Goal: Information Seeking & Learning: Find specific fact

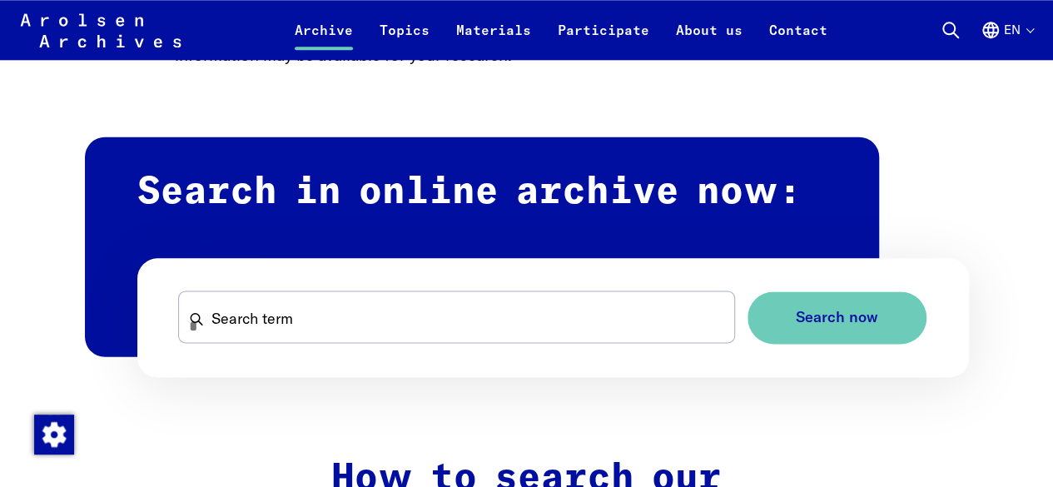
scroll to position [915, 0]
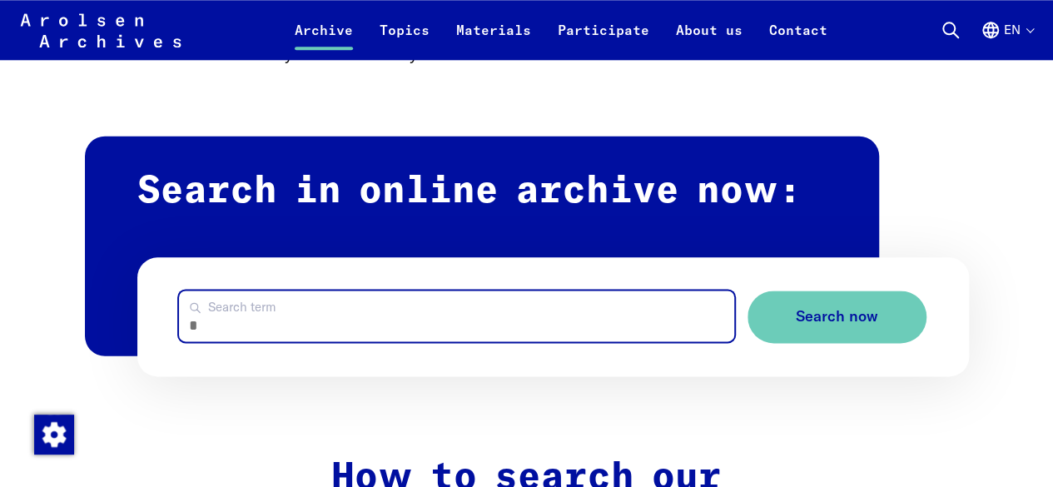
click at [271, 326] on input "Search term" at bounding box center [456, 316] width 555 height 51
type input "*********"
click at [748, 291] on button "Search now" at bounding box center [837, 317] width 179 height 52
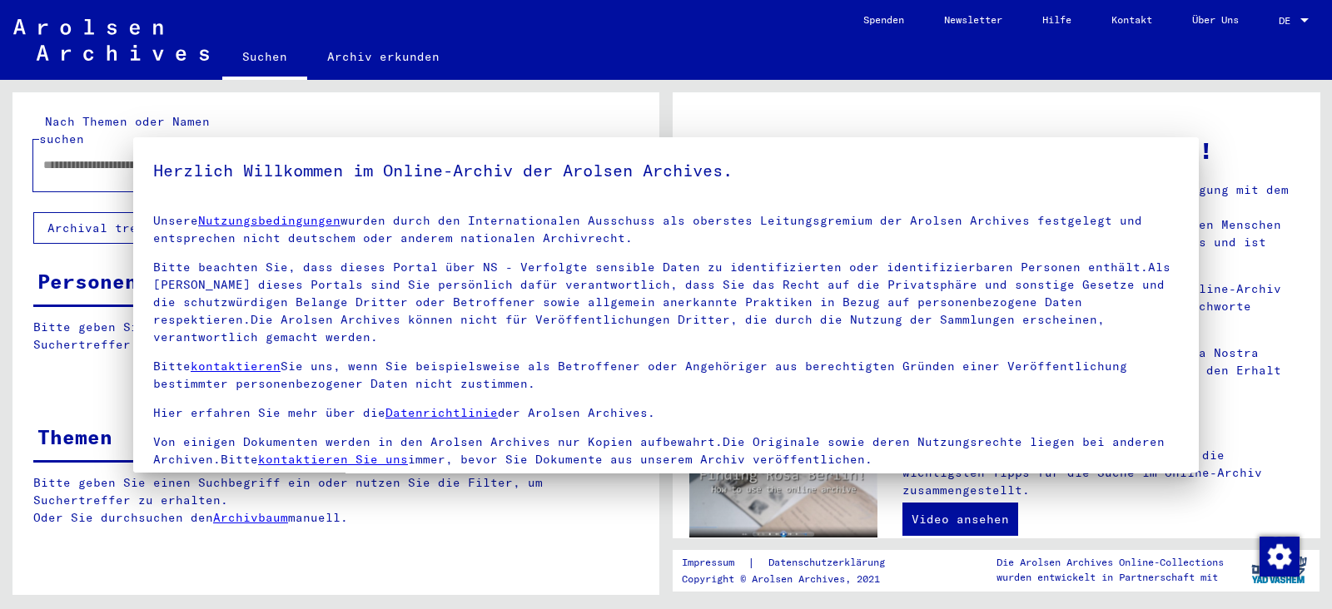
type input "*********"
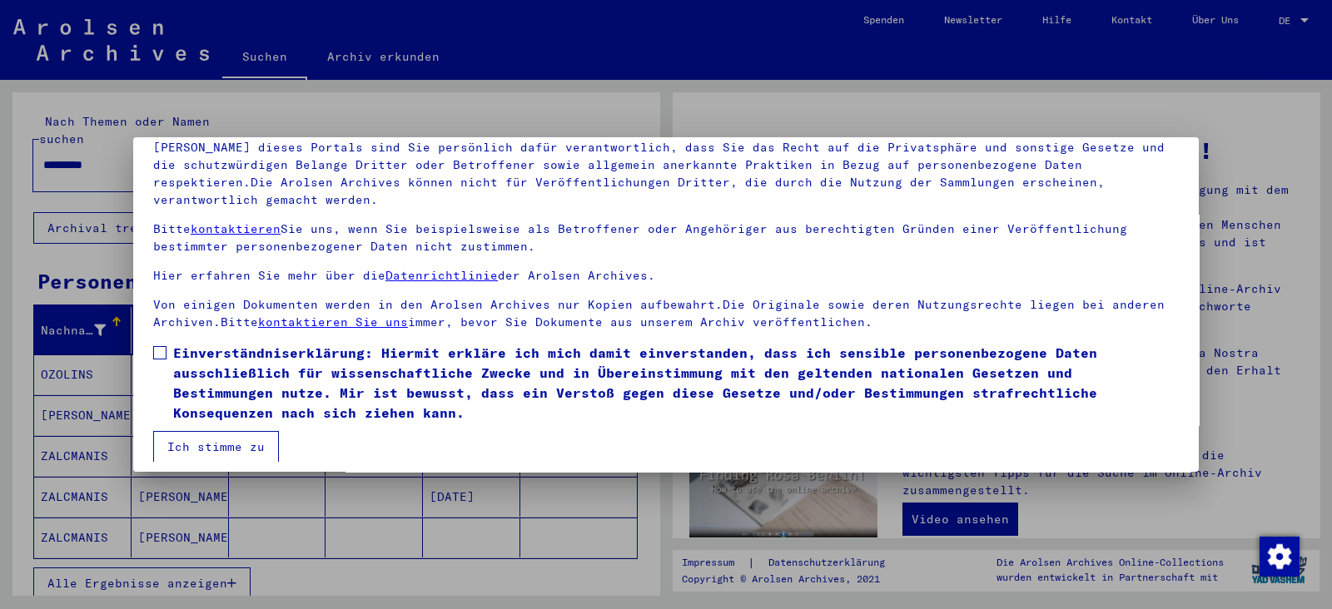
scroll to position [144, 0]
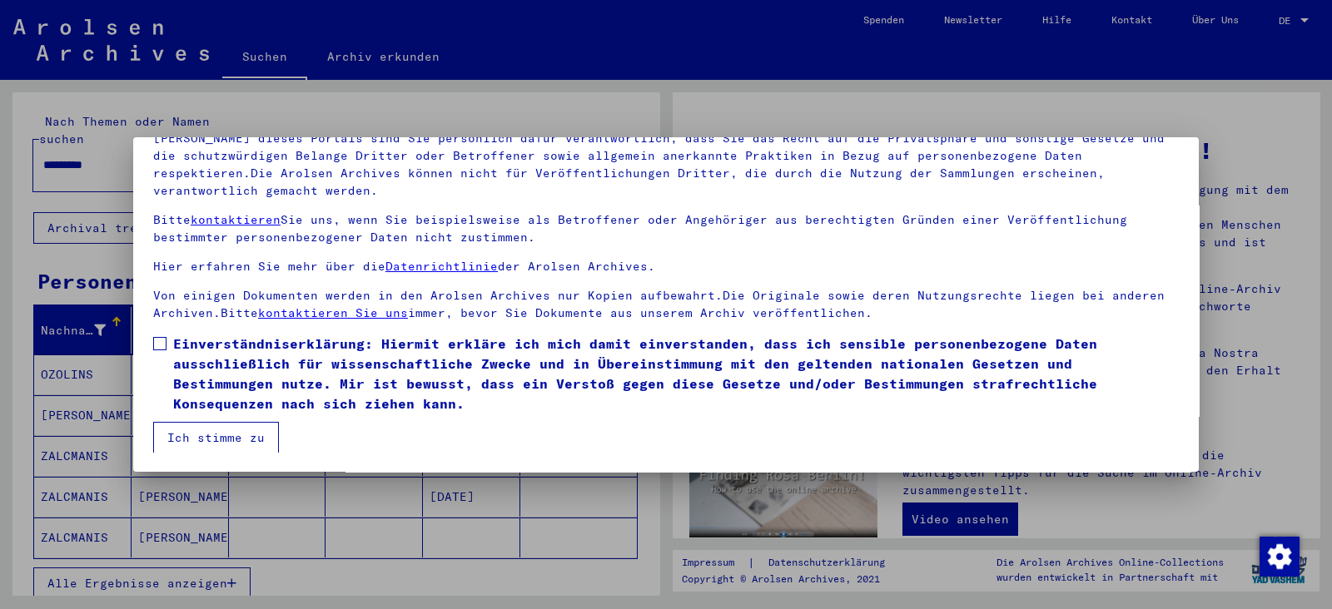
click at [158, 344] on span at bounding box center [159, 343] width 13 height 13
click at [215, 430] on button "Ich stimme zu" at bounding box center [216, 438] width 126 height 32
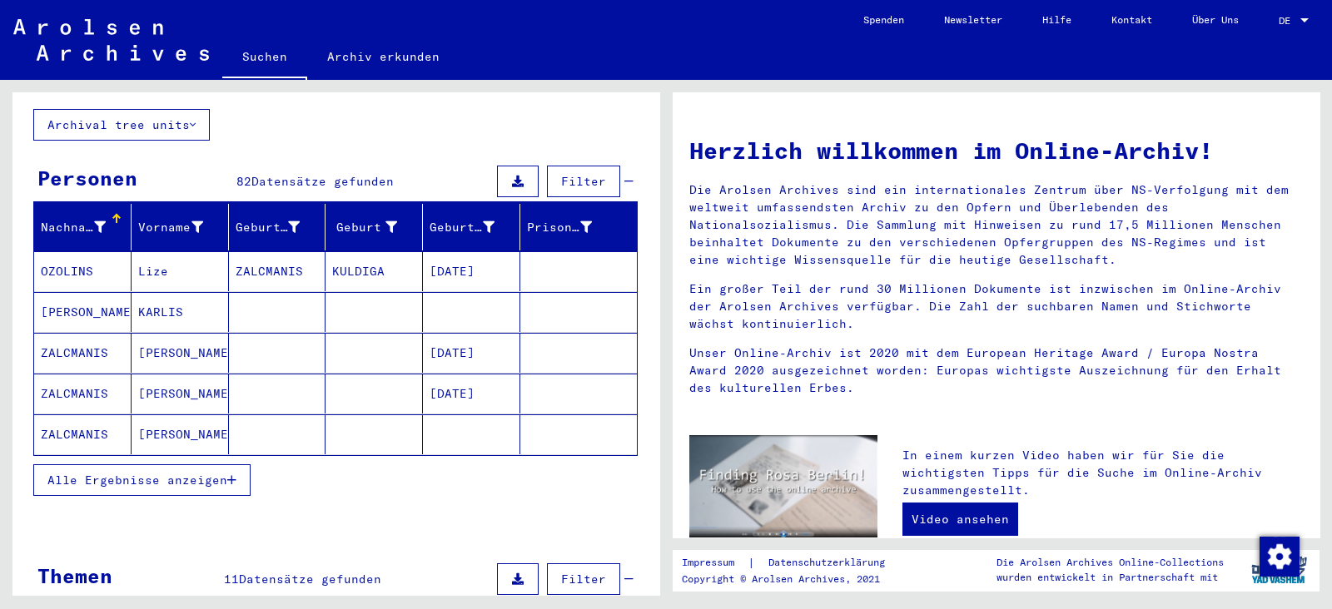
scroll to position [103, 0]
click at [167, 473] on span "Alle Ergebnisse anzeigen" at bounding box center [137, 480] width 180 height 15
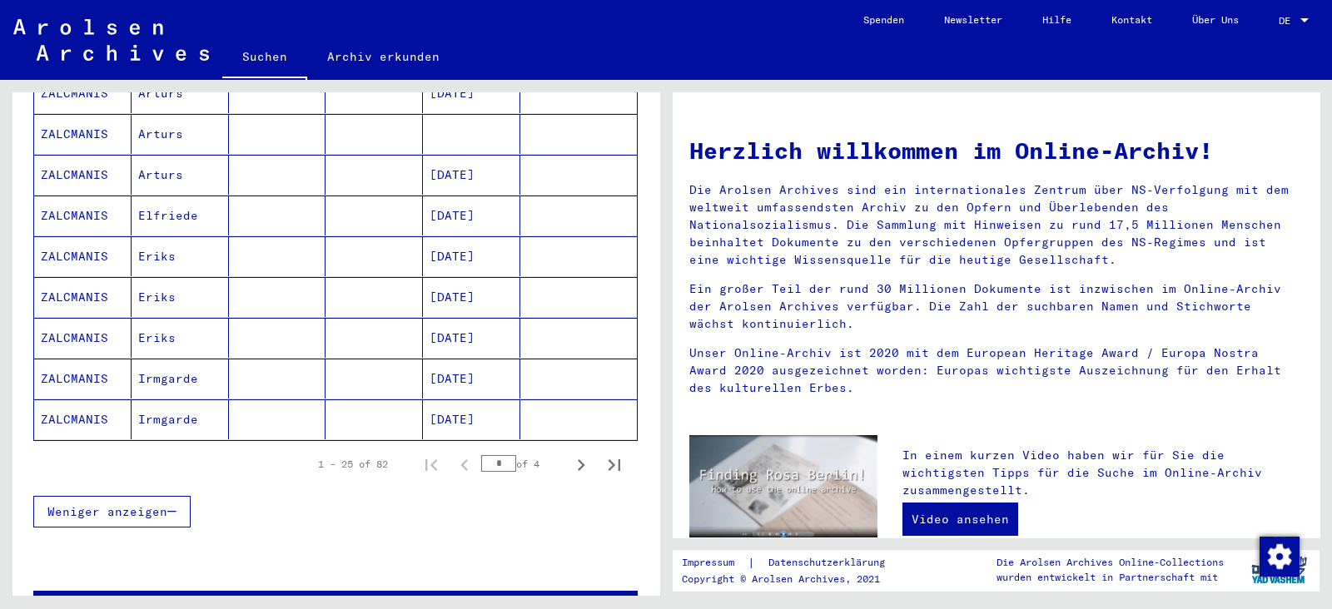
scroll to position [935, 0]
click at [569, 453] on icon "Next page" at bounding box center [580, 464] width 23 height 23
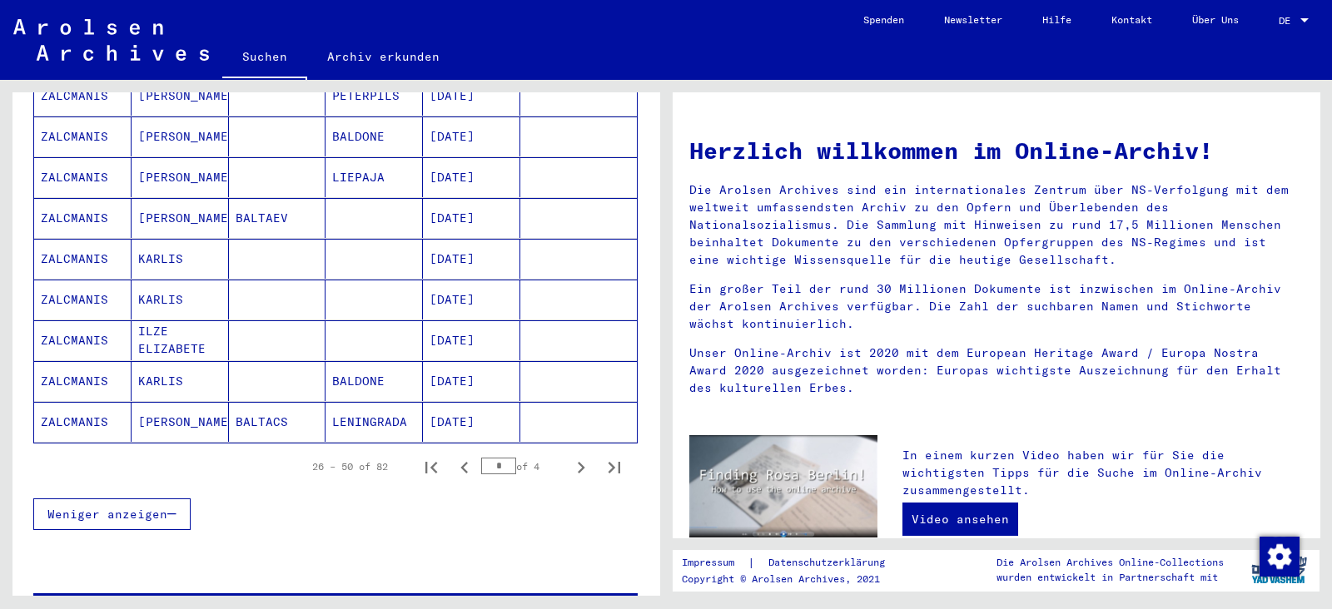
scroll to position [932, 0]
click at [569, 455] on icon "Next page" at bounding box center [580, 466] width 23 height 23
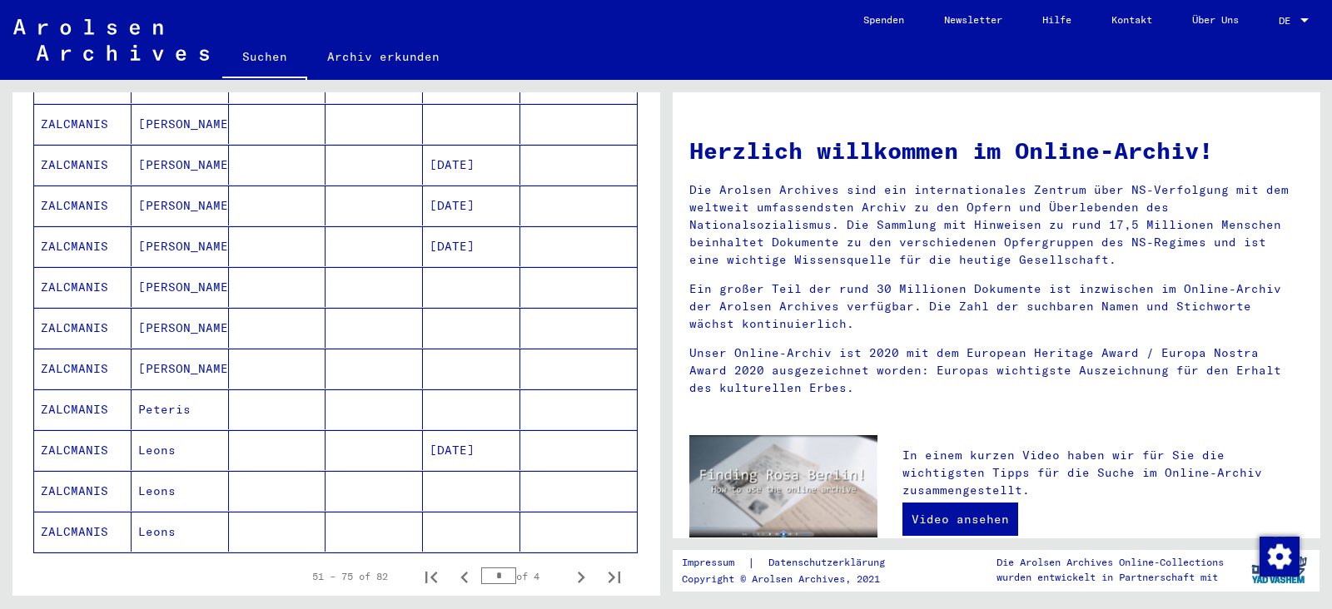
scroll to position [823, 0]
click at [569, 565] on icon "Next page" at bounding box center [580, 576] width 23 height 23
type input "*"
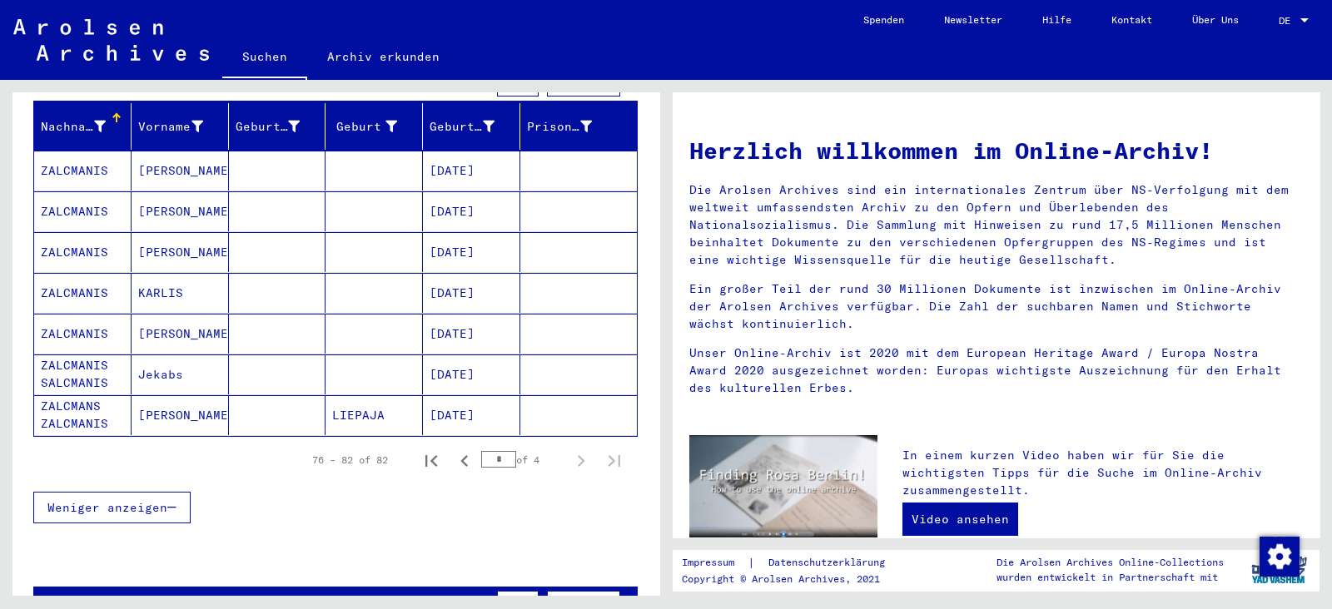
scroll to position [205, 0]
